Goal: Information Seeking & Learning: Learn about a topic

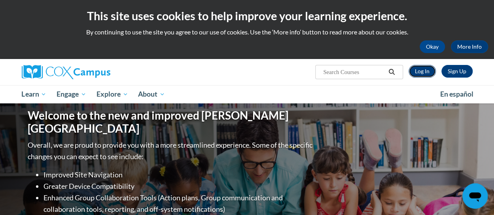
click at [421, 72] on link "Log In" at bounding box center [422, 71] width 27 height 13
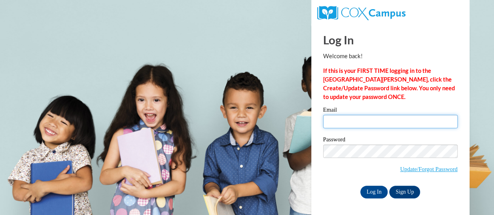
click at [415, 117] on input "Email" at bounding box center [390, 121] width 134 height 13
type input "mackenzie.ausprung@muskegonorway.org"
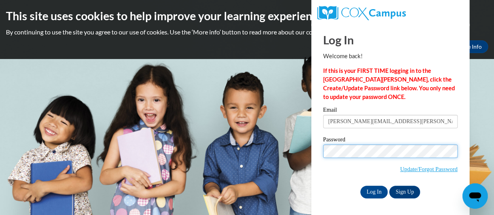
click at [360, 186] on input "Log In" at bounding box center [374, 192] width 28 height 13
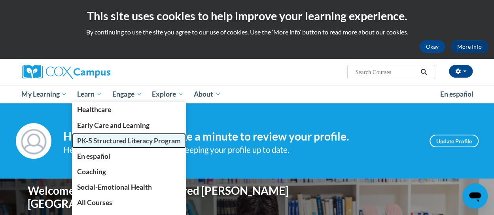
click at [112, 142] on span "PK-5 Structured Literacy Program" at bounding box center [129, 140] width 104 height 8
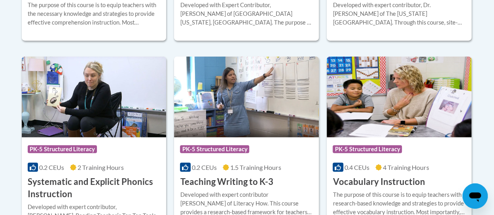
scroll to position [949, 0]
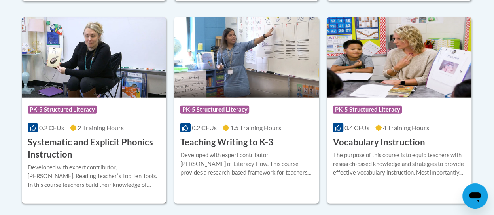
click at [136, 114] on div "Course Category: PK-5 Structured Literacy" at bounding box center [94, 111] width 133 height 18
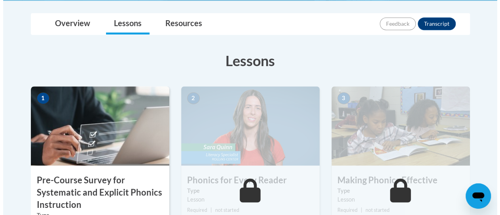
scroll to position [277, 0]
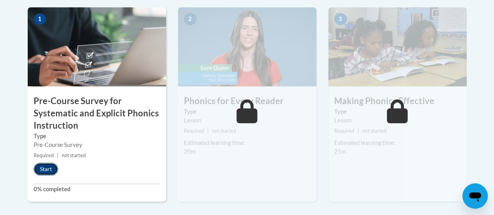
click at [41, 167] on button "Start" at bounding box center [46, 169] width 25 height 13
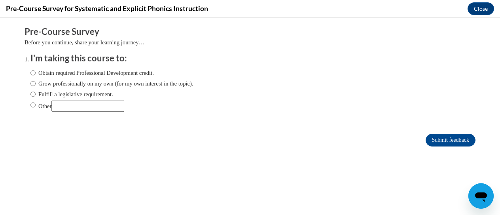
scroll to position [0, 0]
click at [85, 74] on label "Obtain required Professional Development credit." at bounding box center [91, 72] width 123 height 9
click at [36, 74] on input "Obtain required Professional Development credit." at bounding box center [32, 72] width 5 height 9
radio input "true"
click at [435, 138] on input "Submit feedback" at bounding box center [451, 140] width 50 height 13
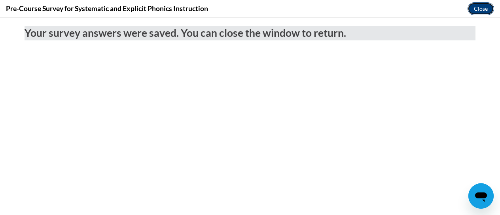
click at [478, 10] on button "Close" at bounding box center [481, 8] width 27 height 13
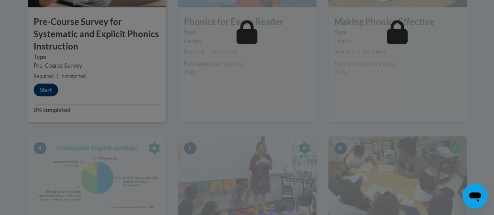
click at [265, 87] on div at bounding box center [247, 107] width 494 height 215
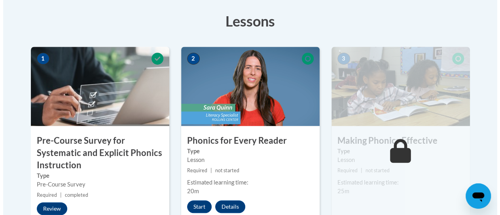
scroll to position [277, 0]
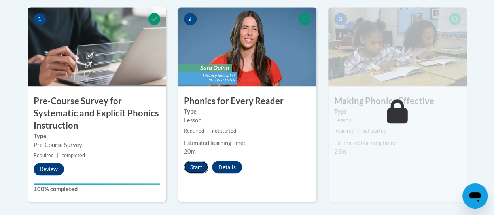
click at [199, 165] on button "Start" at bounding box center [196, 167] width 25 height 13
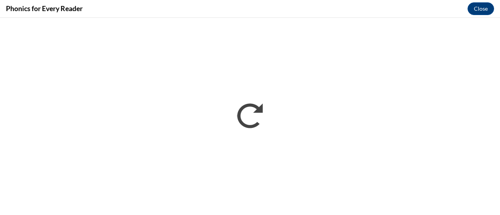
scroll to position [0, 0]
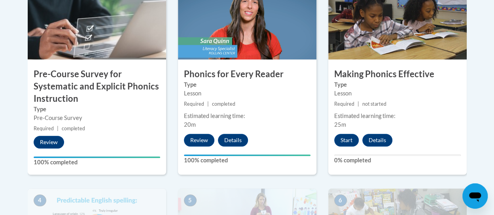
scroll to position [343, 0]
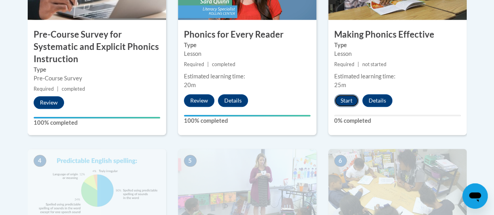
click at [348, 98] on button "Start" at bounding box center [346, 100] width 25 height 13
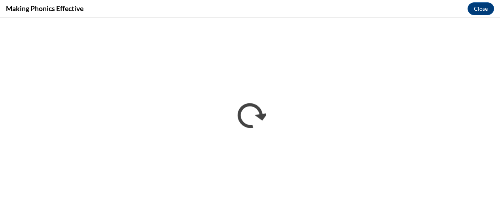
scroll to position [0, 0]
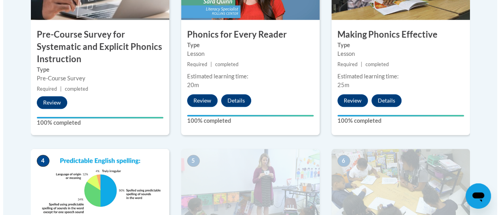
scroll to position [462, 0]
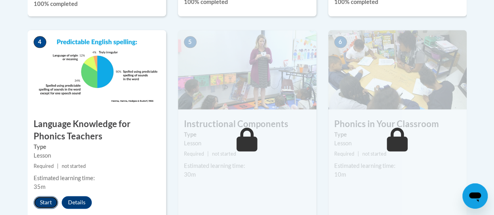
click at [49, 197] on button "Start" at bounding box center [46, 202] width 25 height 13
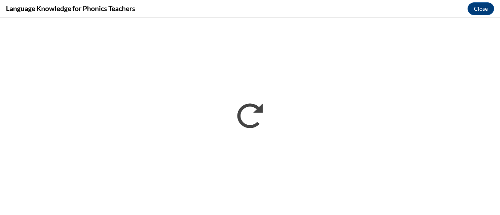
scroll to position [0, 0]
